Goal: Task Accomplishment & Management: Complete application form

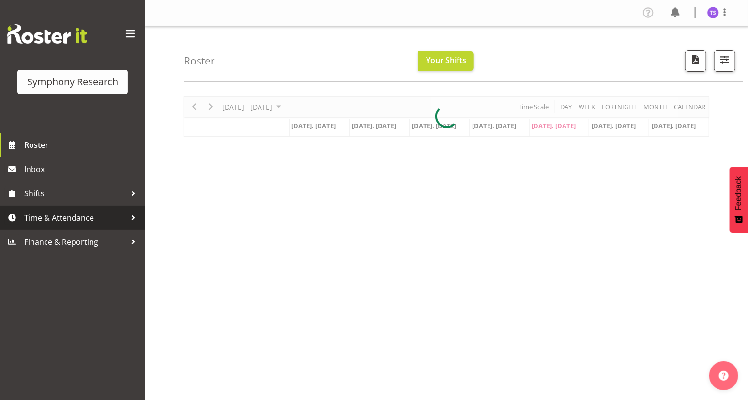
click at [67, 216] on span "Time & Attendance" at bounding box center [75, 217] width 102 height 15
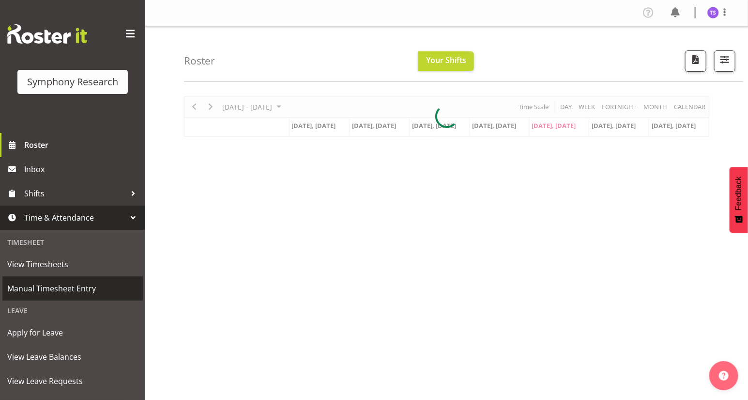
click at [40, 289] on span "Manual Timesheet Entry" at bounding box center [72, 288] width 131 height 15
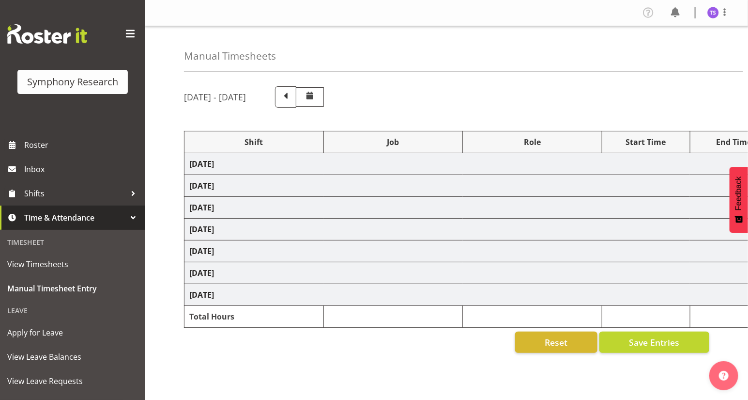
select select
select select "10587"
select select "47"
select select
select select "10587"
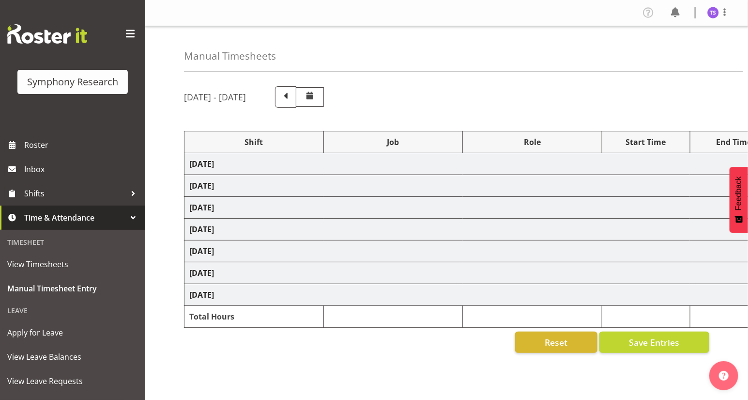
select select "47"
select select
select select "10587"
select select "47"
select select
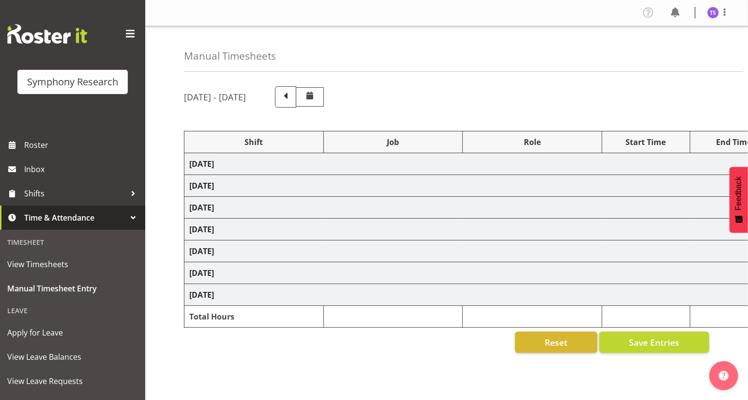
select select "10587"
select select "47"
select select
select select "10587"
select select "47"
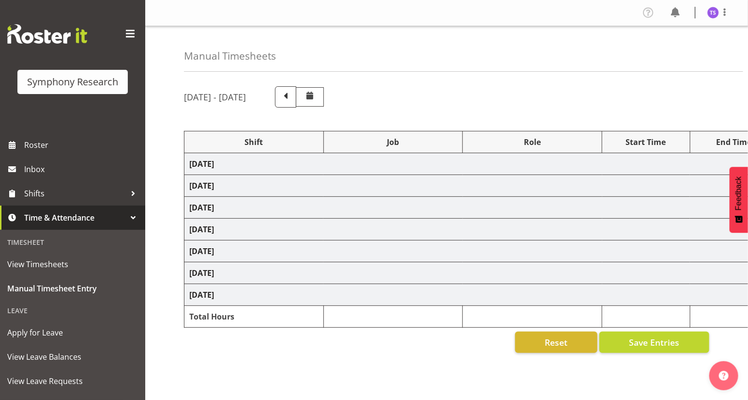
select select
select select "10587"
select select "47"
select select "48116"
select select "10575"
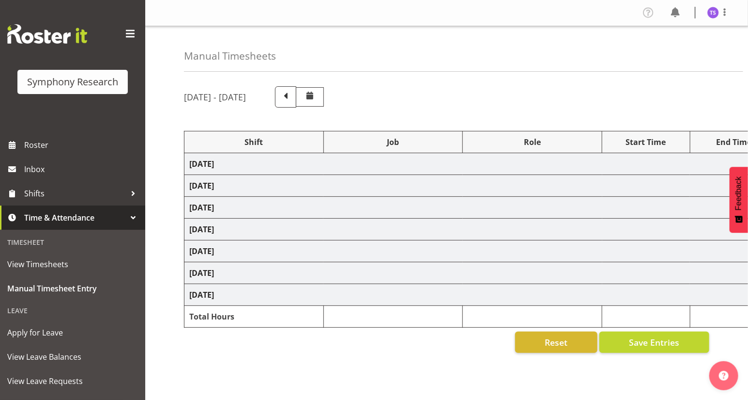
select select "47"
select select "41604"
select select "10499"
select select "41604"
select select "10499"
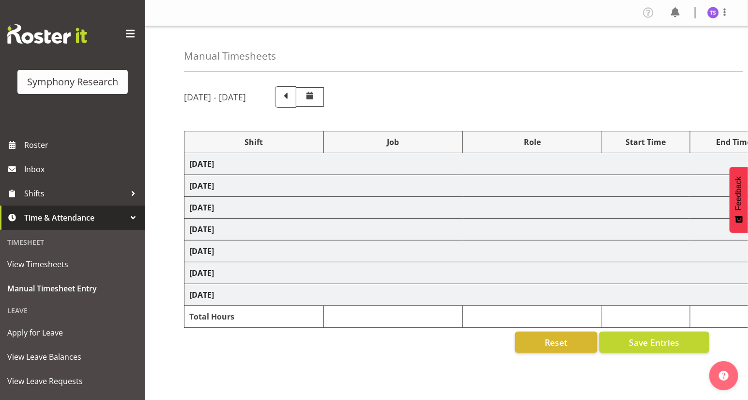
select select "56692"
select select "10499"
select select "47"
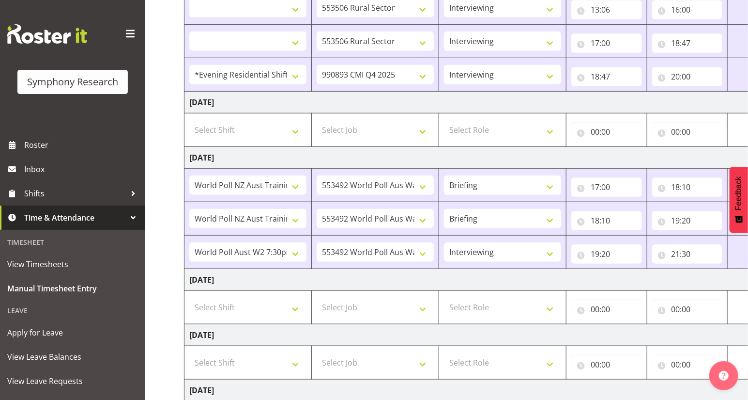
scroll to position [396, 0]
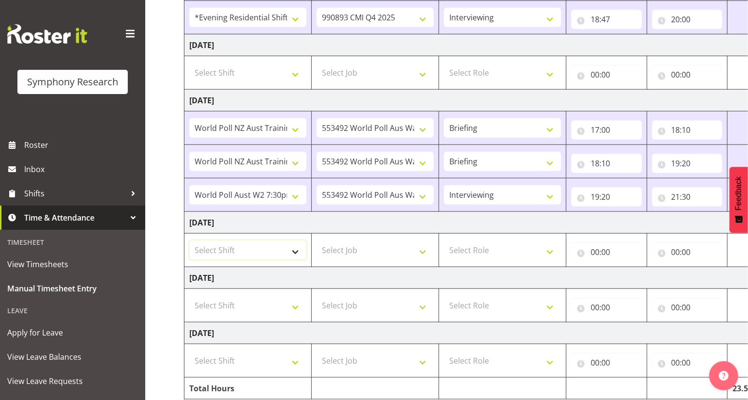
click at [294, 250] on select "Select Shift !!Weekend Residential (Roster IT Shift Label) *Business 9/10am ~ 4…" at bounding box center [247, 249] width 117 height 19
select select "56692"
click at [189, 240] on select "Select Shift !!Weekend Residential (Roster IT Shift Label) *Business 9/10am ~ 4…" at bounding box center [247, 249] width 117 height 19
select select
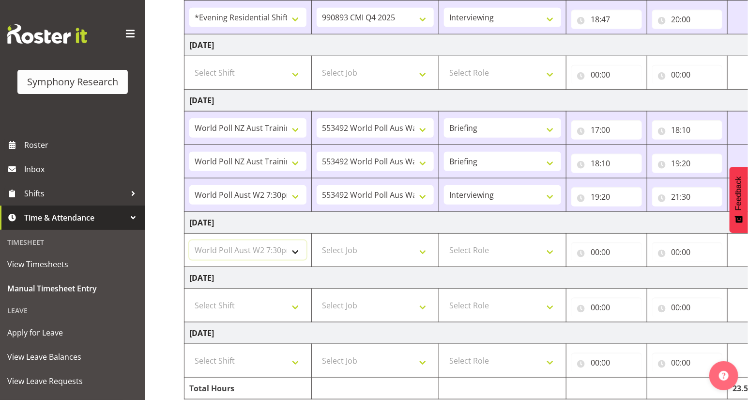
select select
click at [423, 251] on select "Select Job 550060 IF Admin 553492 World Poll Aus Wave 2 Main 2025 553493 World …" at bounding box center [375, 249] width 117 height 19
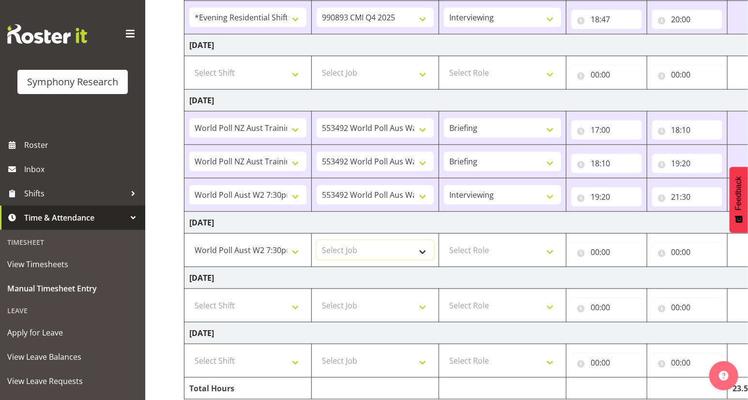
select select "10499"
click at [317, 240] on select "Select Job 550060 IF Admin 553492 World Poll Aus Wave 2 Main 2025 553493 World …" at bounding box center [375, 249] width 117 height 19
select select
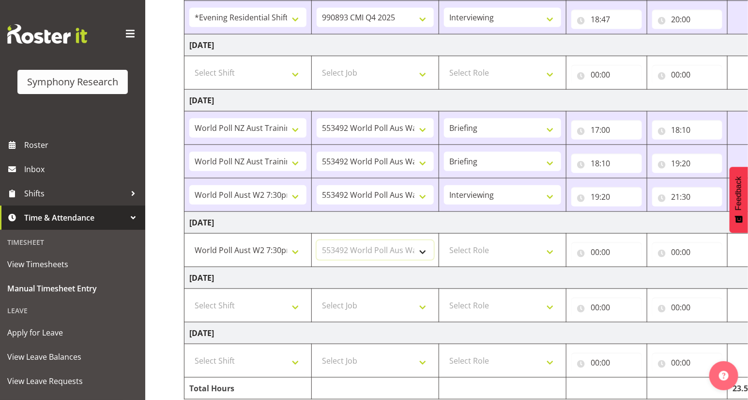
select select
click at [548, 251] on select "Select Role Briefing Interviewing" at bounding box center [502, 249] width 117 height 19
select select "47"
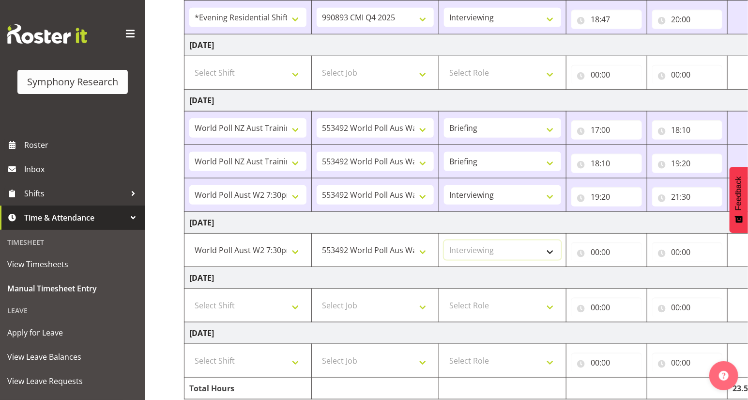
click at [444, 240] on select "Select Role Briefing Interviewing" at bounding box center [502, 249] width 117 height 19
select select
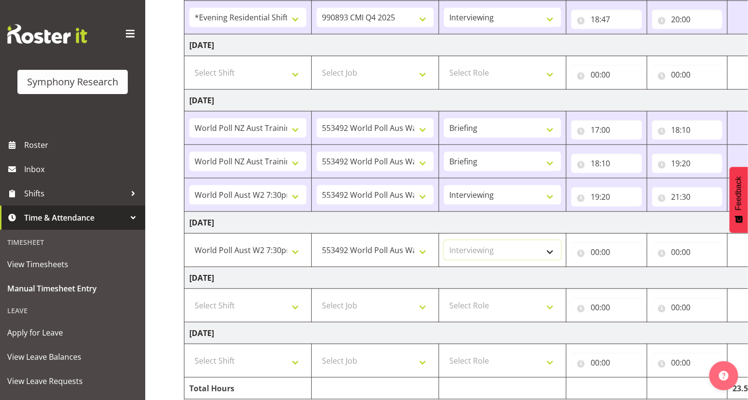
select select
click at [595, 251] on input "00:00" at bounding box center [606, 251] width 71 height 19
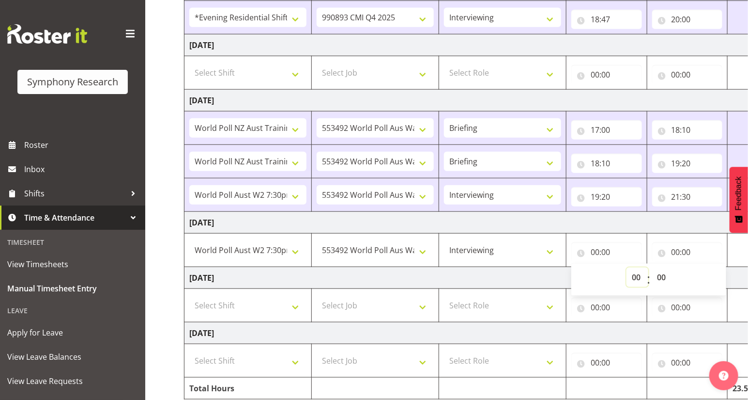
click at [632, 277] on select "00 01 02 03 04 05 06 07 08 09 10 11 12 13 14 15 16 17 18 19 20 21 22 23" at bounding box center [638, 276] width 22 height 19
select select "14"
click at [627, 267] on select "00 01 02 03 04 05 06 07 08 09 10 11 12 13 14 15 16 17 18 19 20 21 22 23" at bounding box center [638, 276] width 22 height 19
select select
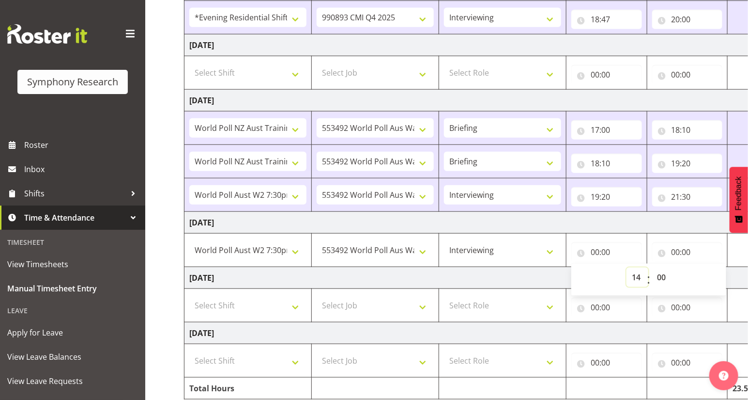
select select
type input "14:00"
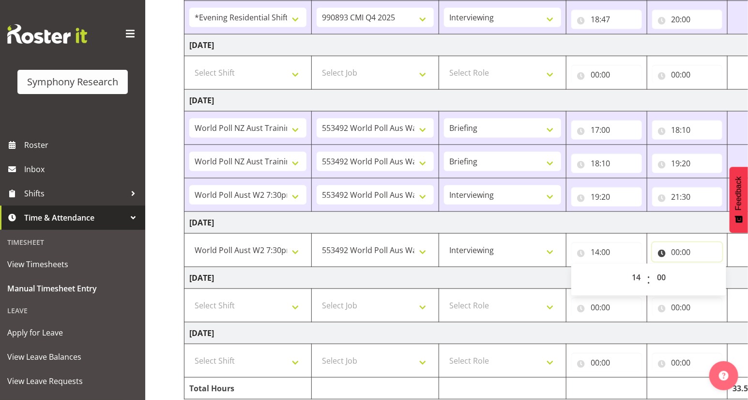
click at [678, 253] on input "00:00" at bounding box center [687, 251] width 71 height 19
click at [713, 274] on select "00 01 02 03 04 05 06 07 08 09 10 11 12 13 14 15 16 17 18 19 20 21 22 23" at bounding box center [719, 276] width 22 height 19
select select "16"
click at [708, 267] on select "00 01 02 03 04 05 06 07 08 09 10 11 12 13 14 15 16 17 18 19 20 21 22 23" at bounding box center [719, 276] width 22 height 19
select select
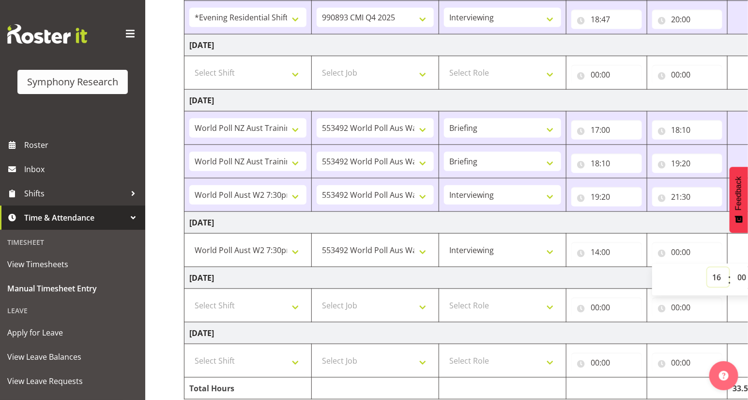
select select
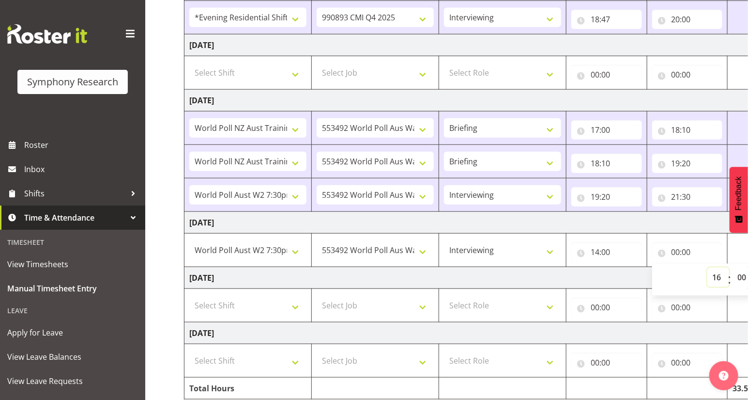
type input "16:00"
click at [739, 277] on select "00 01 02 03 04 05 06 07 08 09 10 11 12 13 14 15 16 17 18 19 20 21 22 23 24 25 2…" at bounding box center [744, 276] width 22 height 19
select select "30"
click at [733, 267] on select "00 01 02 03 04 05 06 07 08 09 10 11 12 13 14 15 16 17 18 19 20 21 22 23 24 25 2…" at bounding box center [744, 276] width 22 height 19
select select
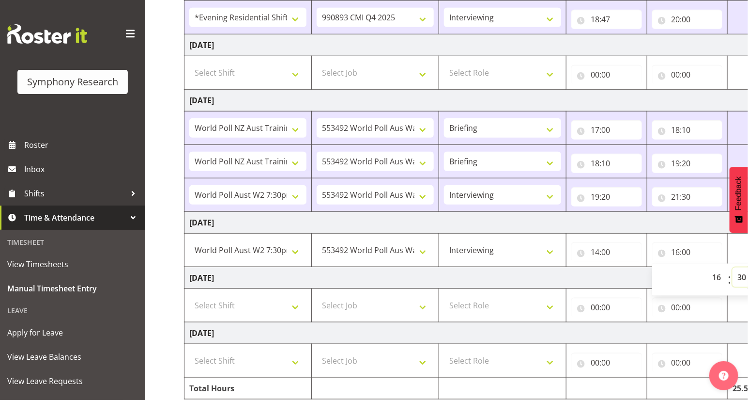
select select
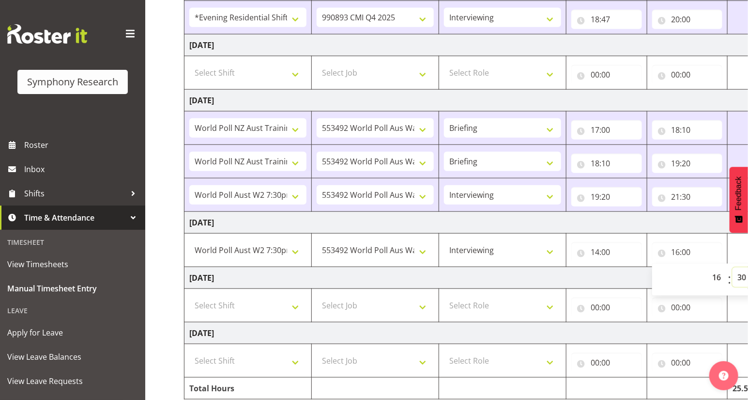
type input "16:30"
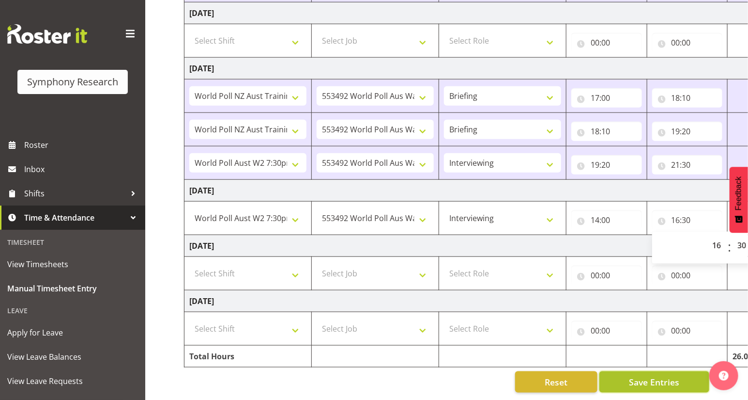
click at [643, 376] on span "Save Entries" at bounding box center [654, 381] width 50 height 13
select select
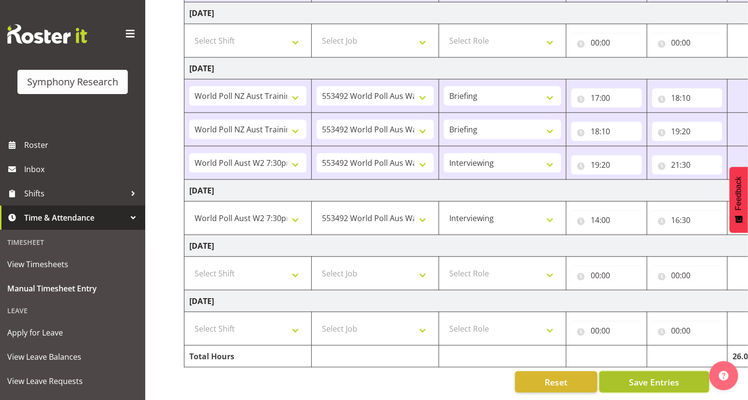
select select
